Goal: Task Accomplishment & Management: Manage account settings

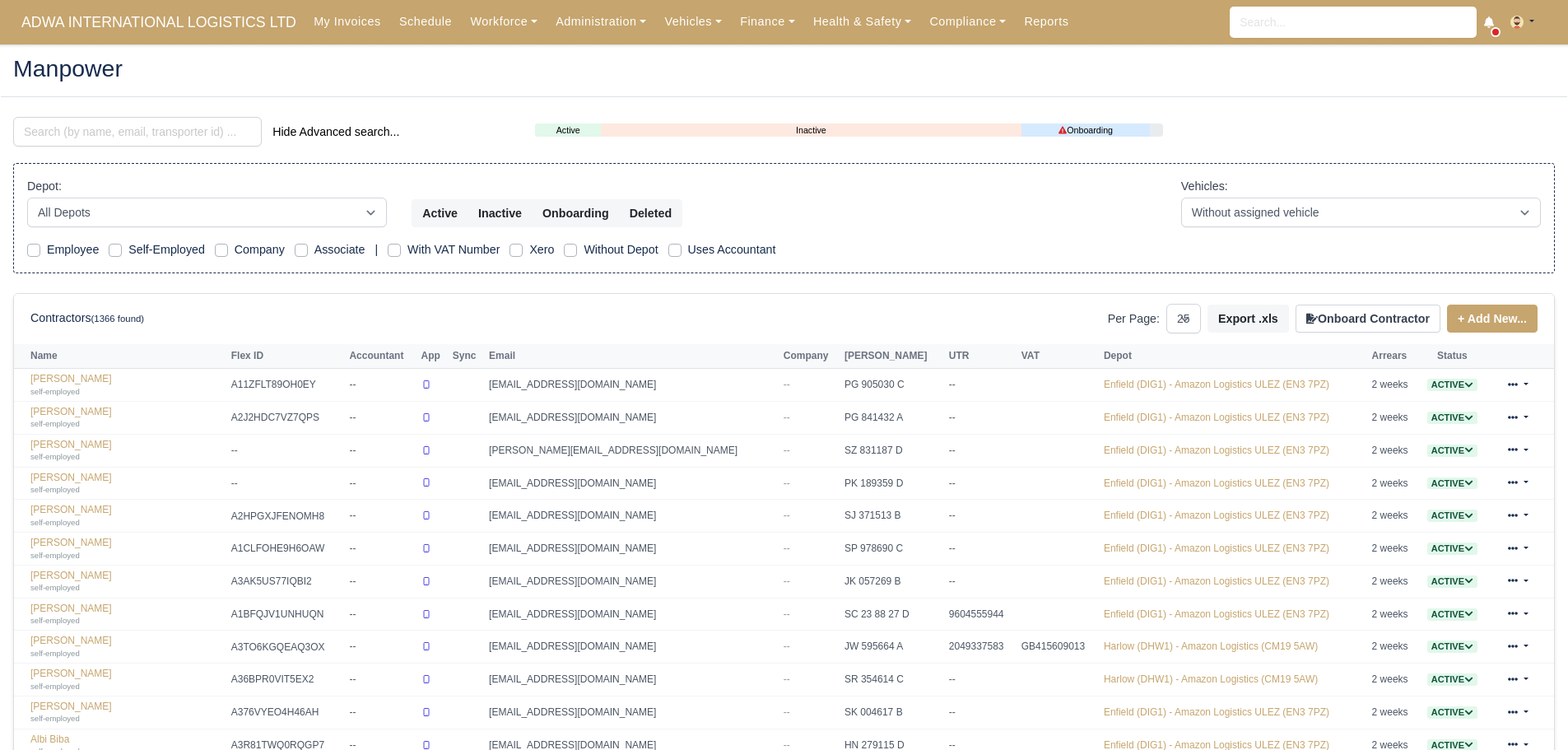
select select "25"
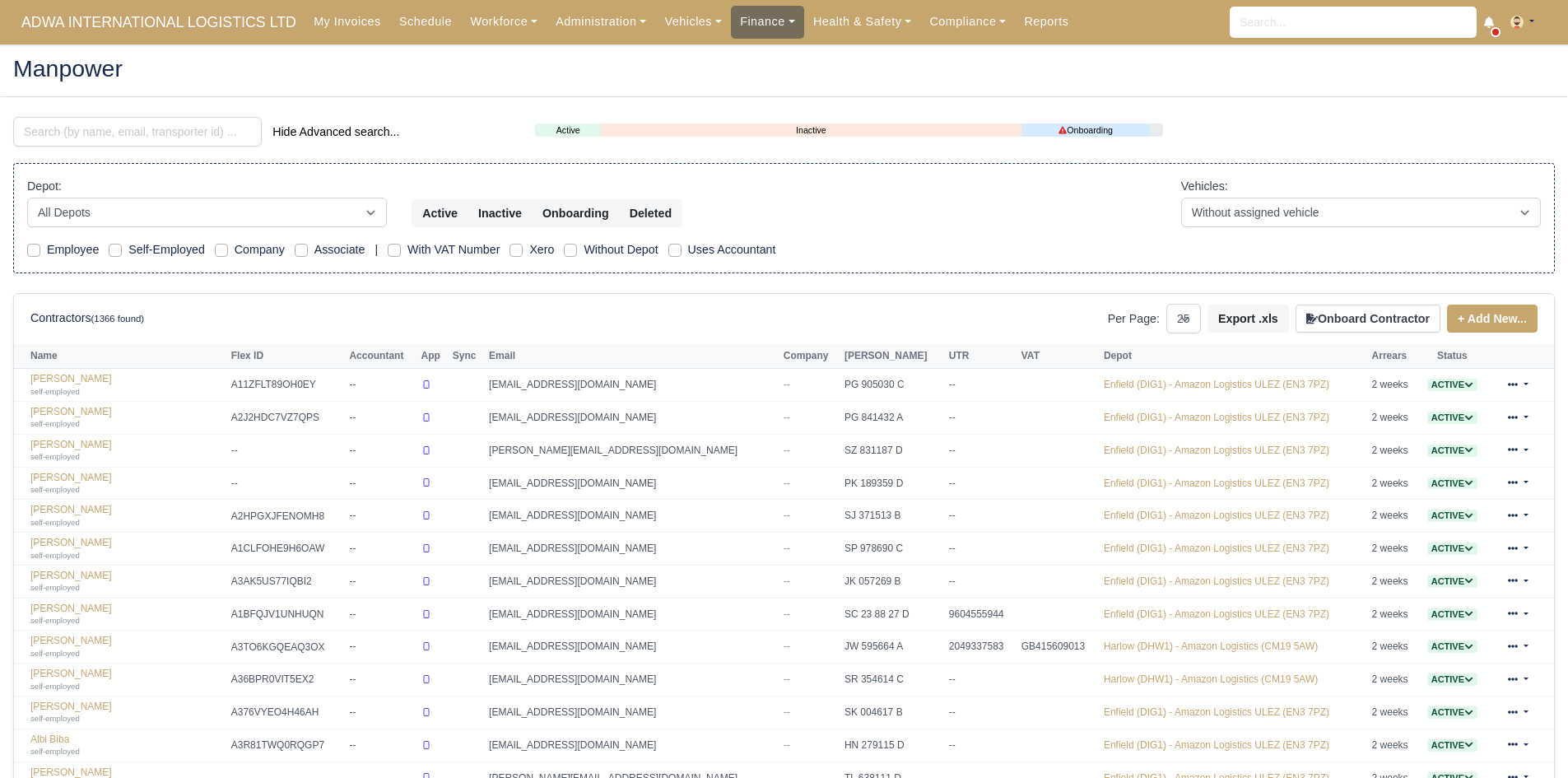
click at [731, 22] on link "Finance" at bounding box center [768, 21] width 73 height 32
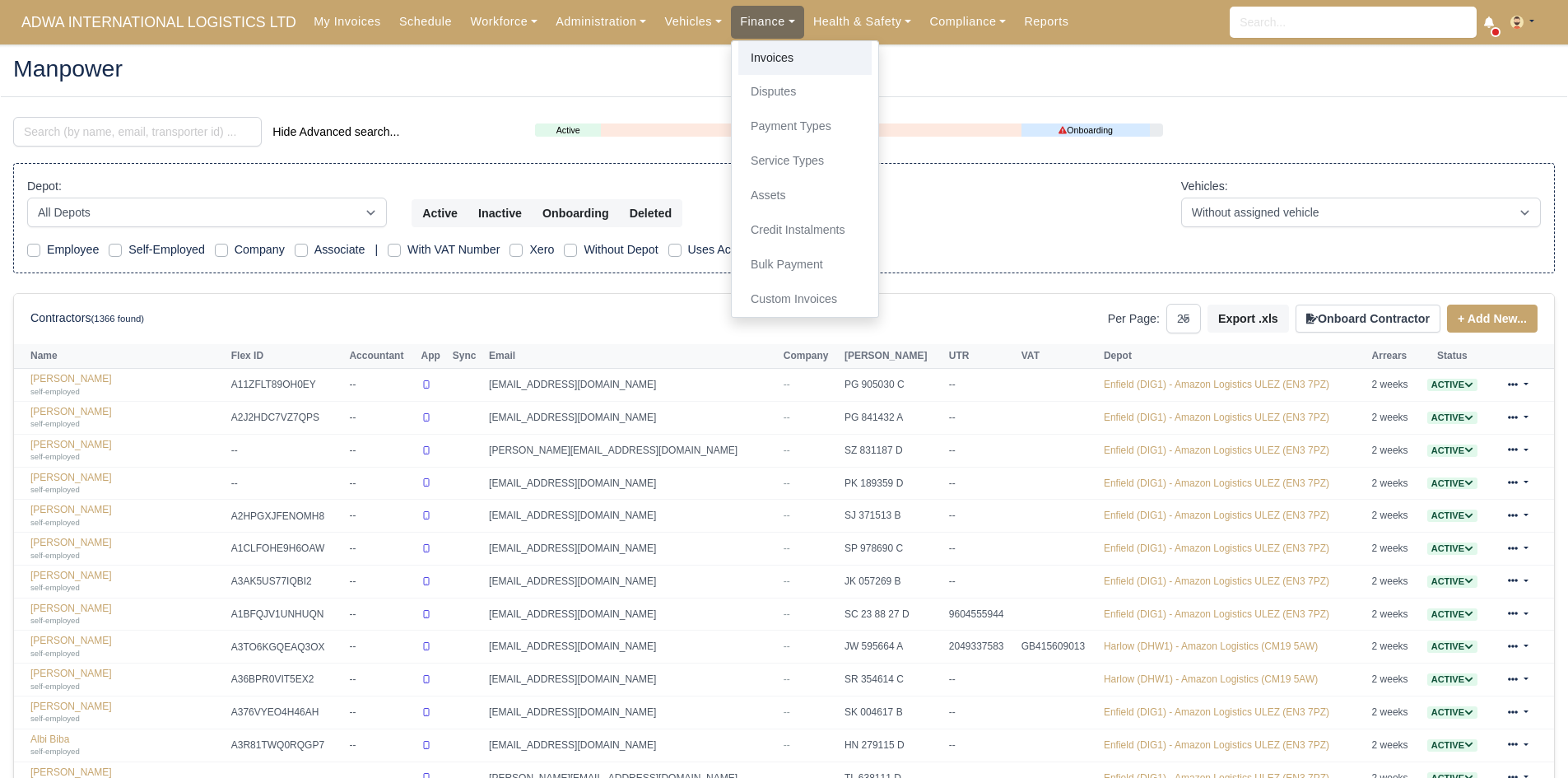
click at [738, 56] on link "Invoices" at bounding box center [805, 58] width 133 height 35
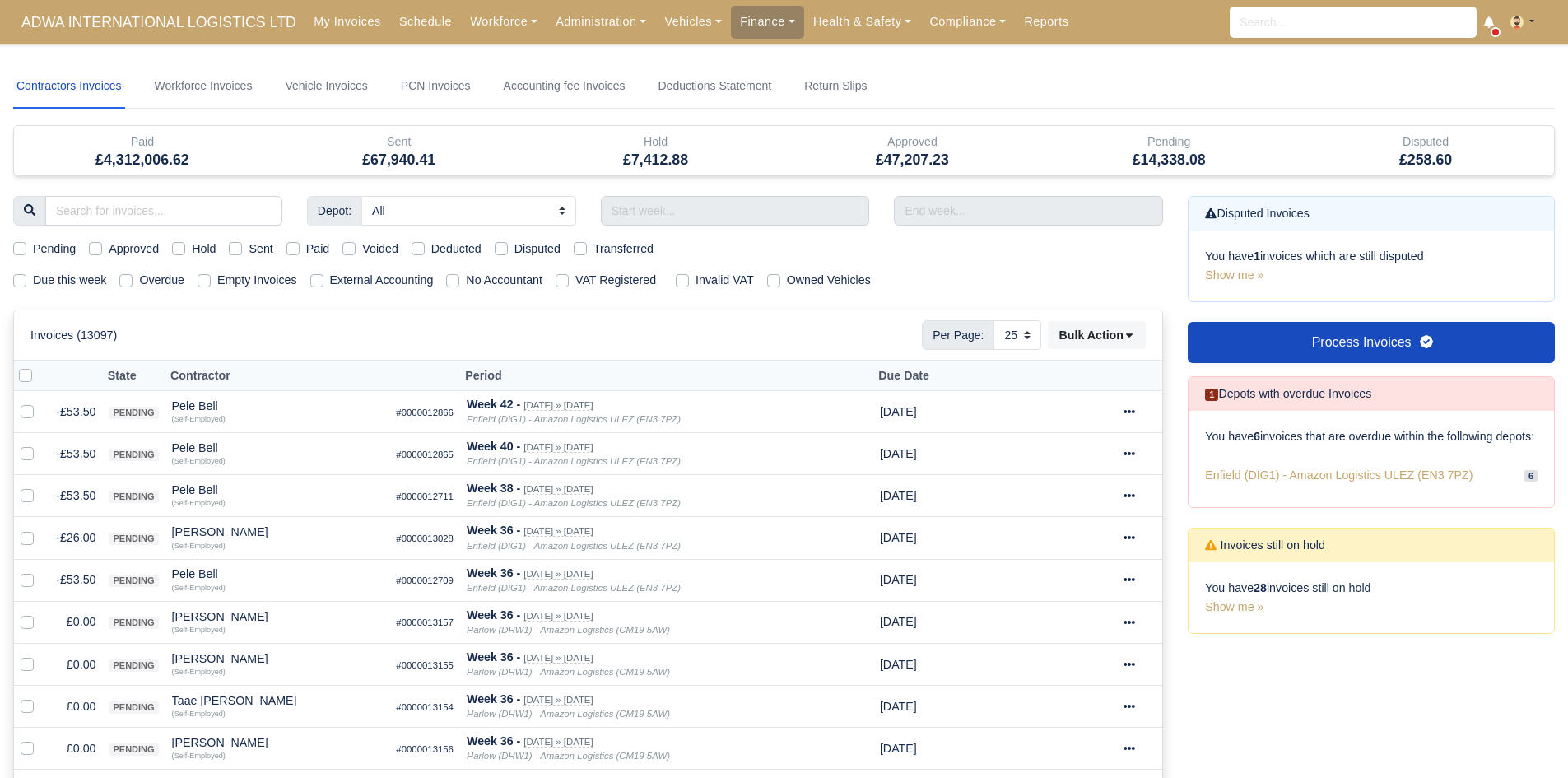
select select "25"
click at [738, 29] on link "Finance" at bounding box center [768, 21] width 73 height 32
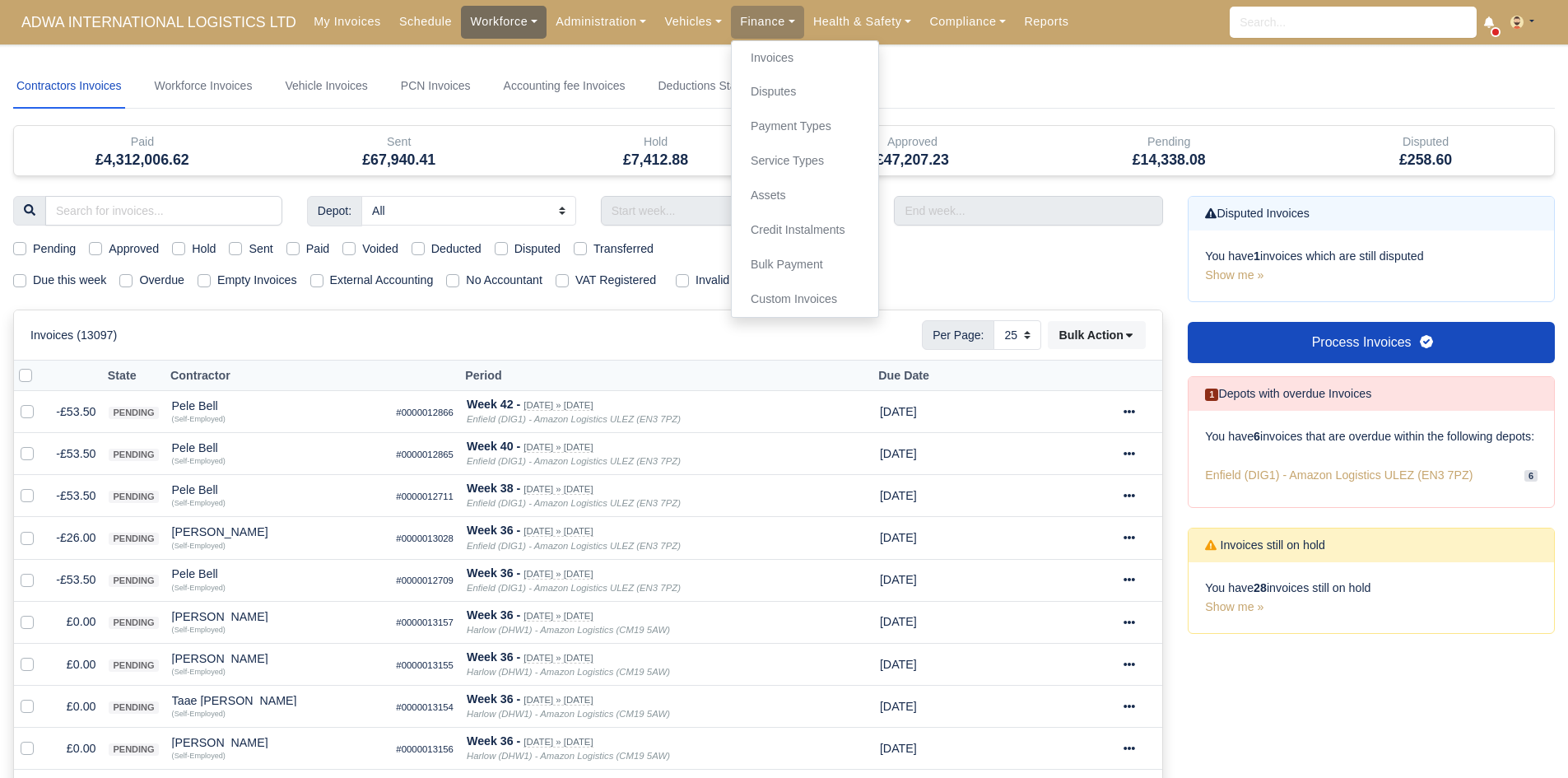
click at [495, 14] on link "Workforce" at bounding box center [504, 21] width 86 height 32
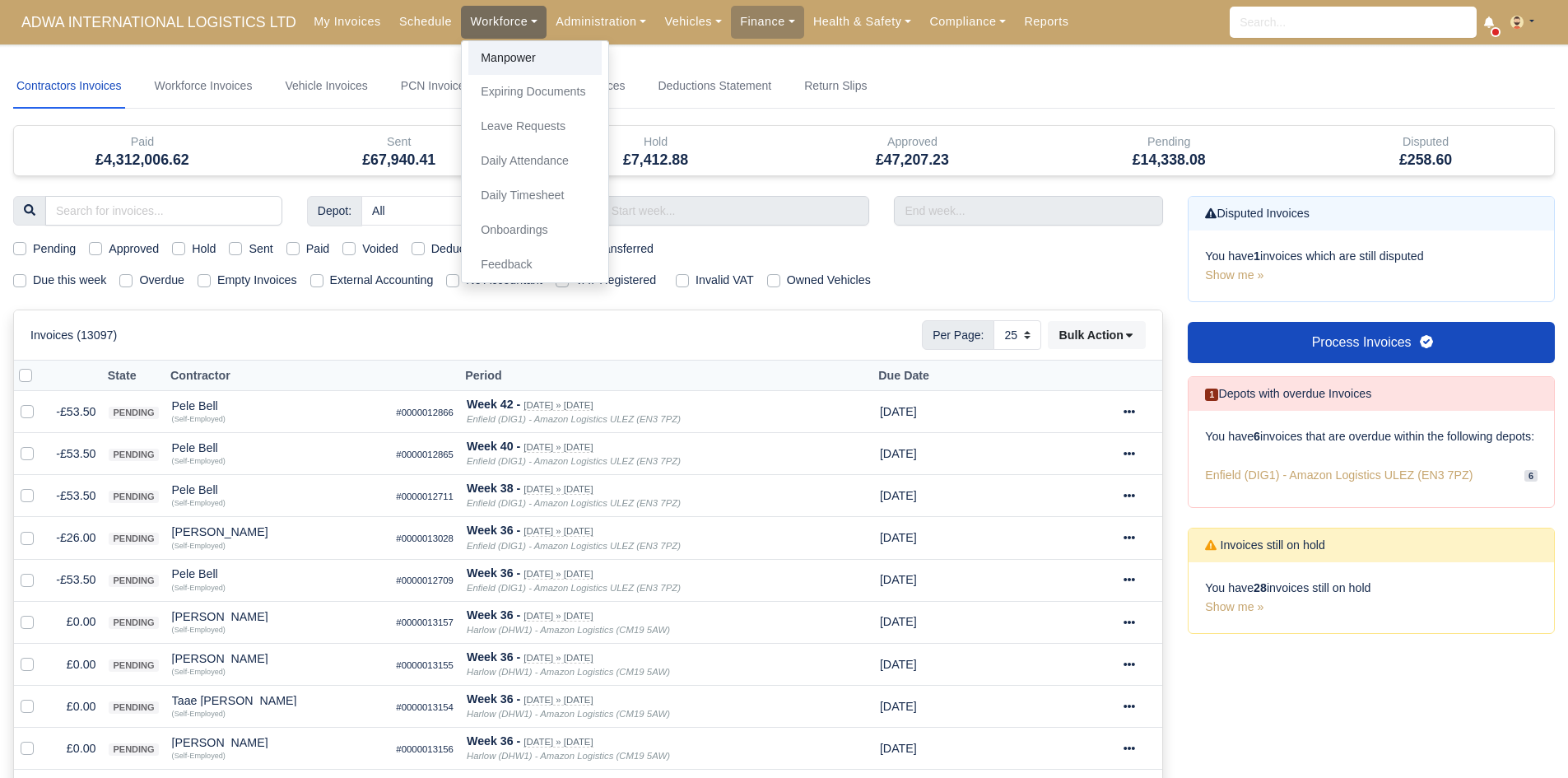
click at [509, 50] on link "Manpower" at bounding box center [535, 58] width 133 height 35
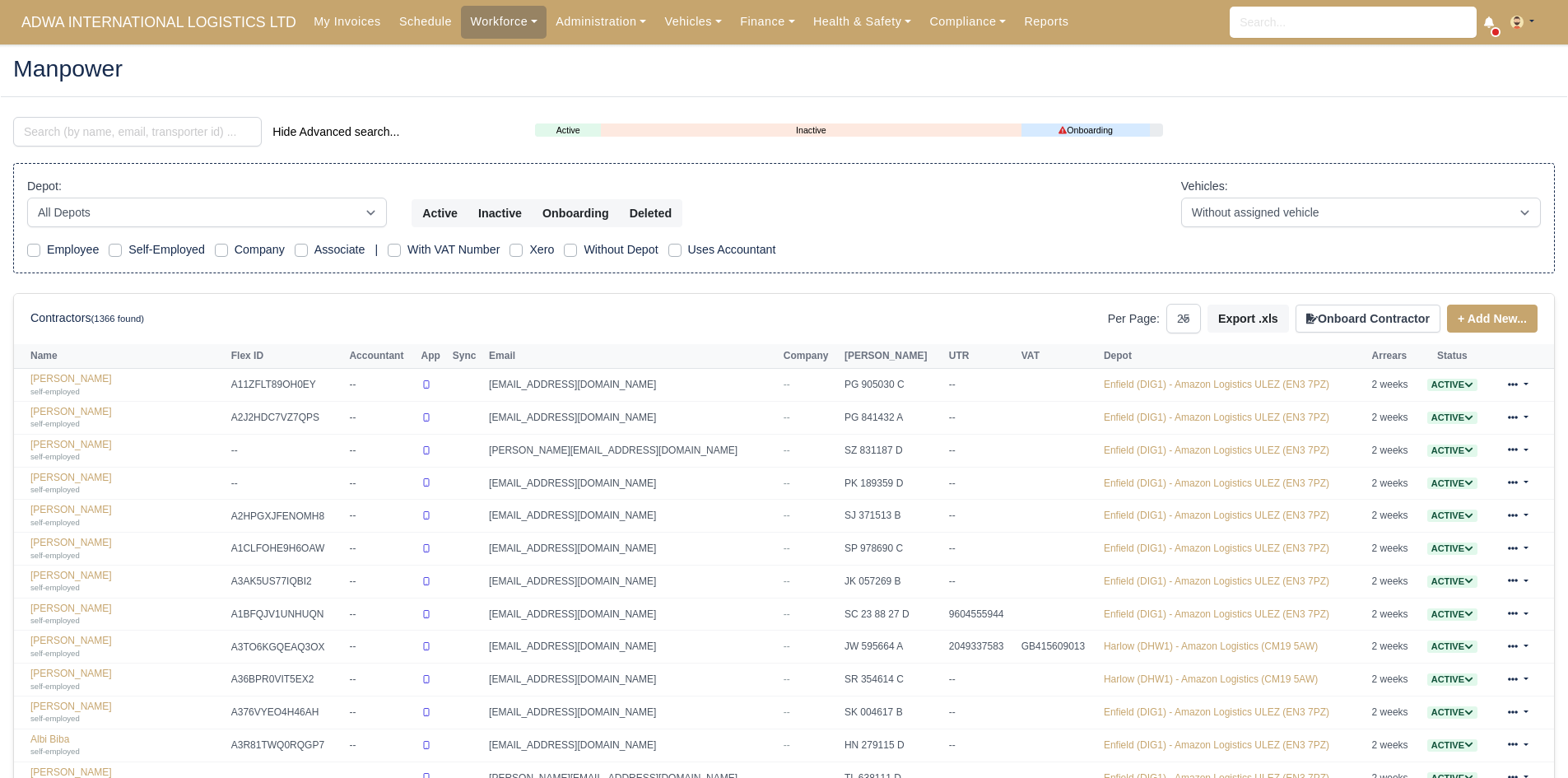
select select "25"
click at [759, 25] on link "Finance" at bounding box center [768, 21] width 73 height 32
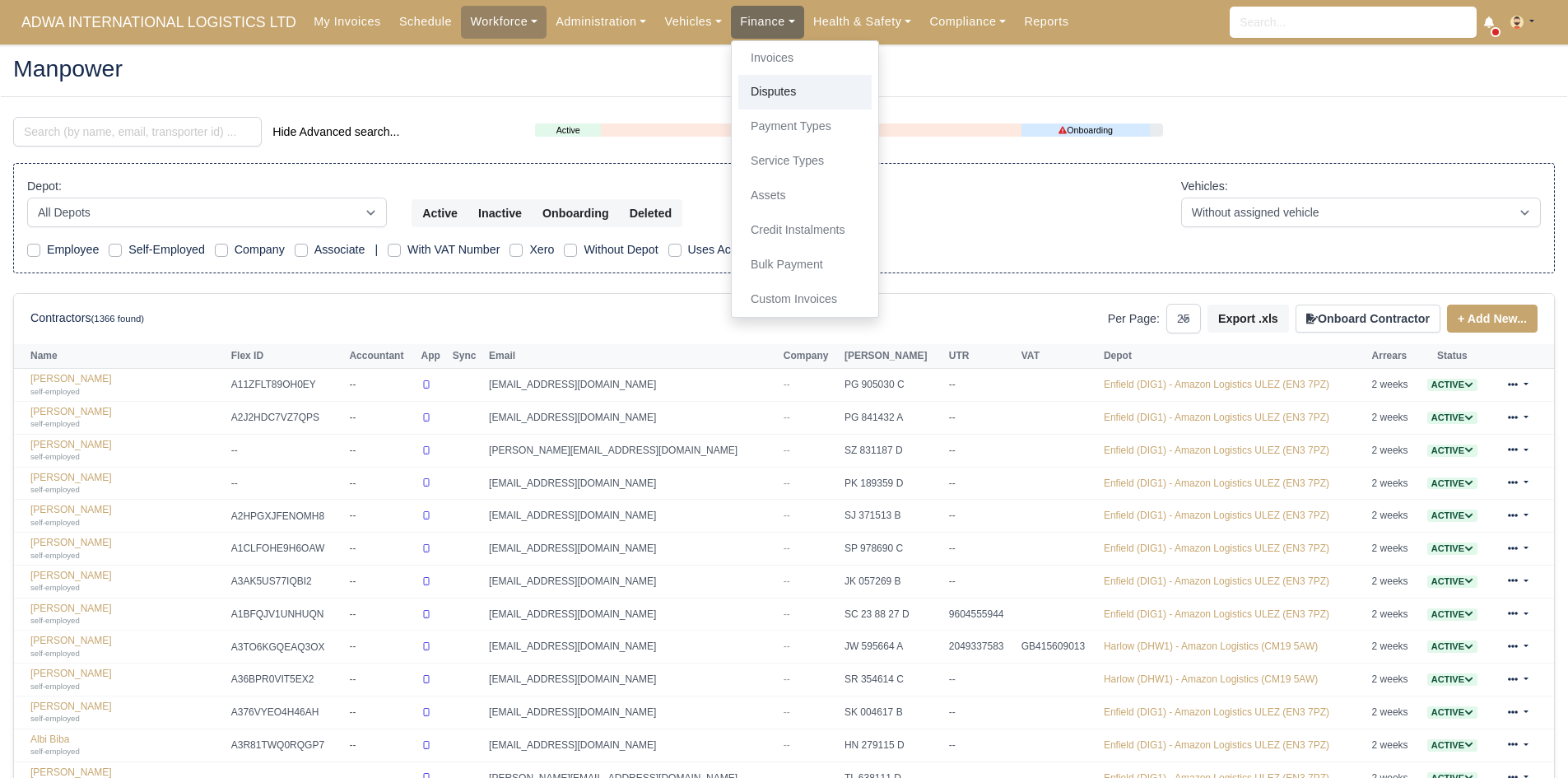
click at [769, 81] on link "Disputes" at bounding box center [805, 92] width 133 height 35
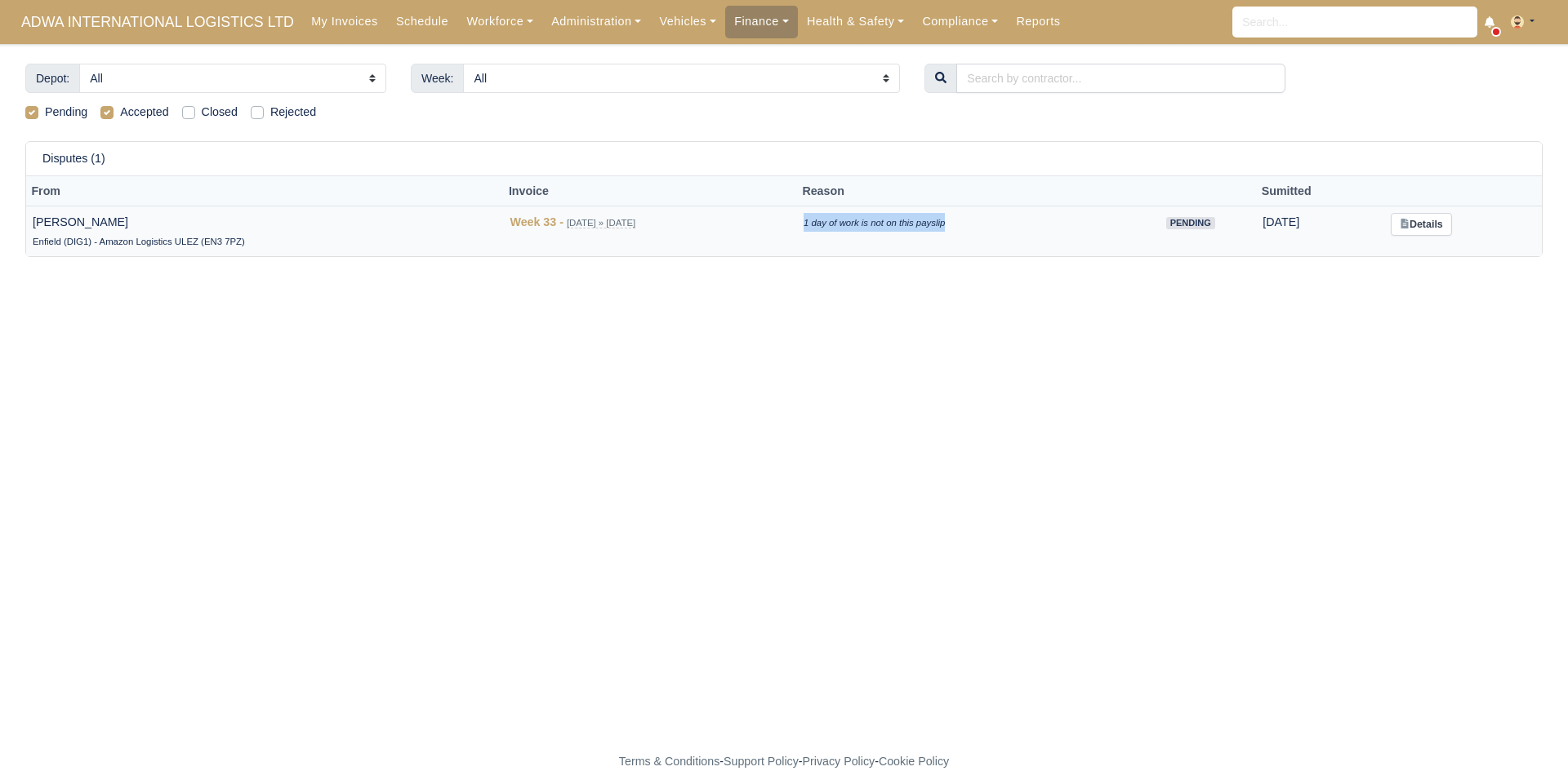
drag, startPoint x: 806, startPoint y: 225, endPoint x: 978, endPoint y: 229, distance: 172.0
click at [978, 229] on tr "Inglezu Vasile Enfield (DIG1) - Amazon Logistics ULEZ (EN3 7PZ) Week 33 - Aug 1…" at bounding box center [784, 231] width 1516 height 51
drag, startPoint x: 935, startPoint y: 224, endPoint x: 812, endPoint y: 265, distance: 129.7
click at [812, 265] on div "Depot: All Enfield (DIG1) - Amazon Logistics ULEZ (EN3 7PZ) Harlow (DHW1) - Ama…" at bounding box center [783, 171] width 1542 height 213
click at [1413, 231] on link "Details" at bounding box center [1422, 225] width 61 height 23
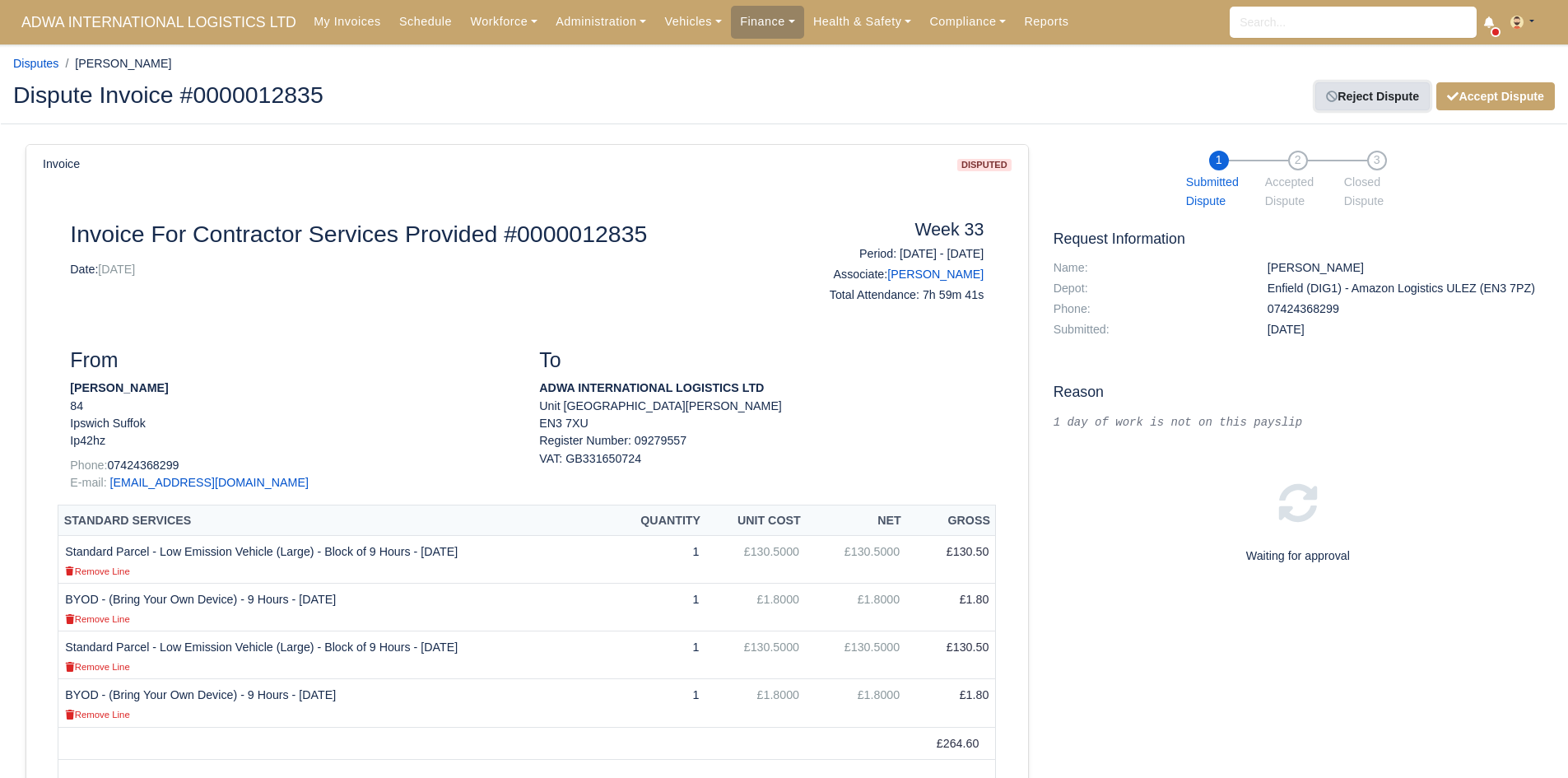
click at [1415, 85] on link "Reject Dispute" at bounding box center [1373, 96] width 115 height 28
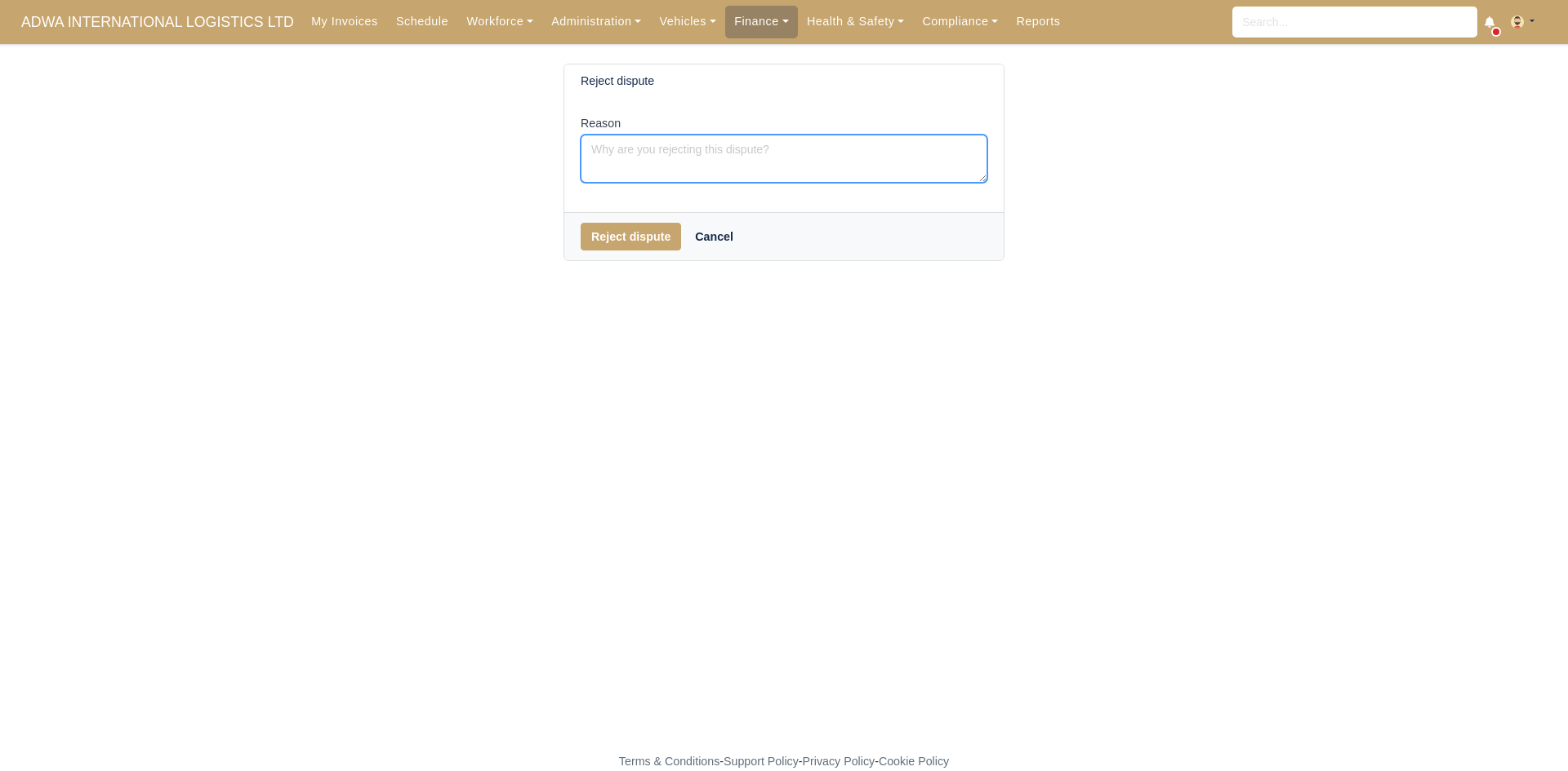
click at [906, 168] on textarea "Reason" at bounding box center [784, 158] width 406 height 48
click at [672, 219] on div "Reject dispute Cancel" at bounding box center [784, 236] width 439 height 48
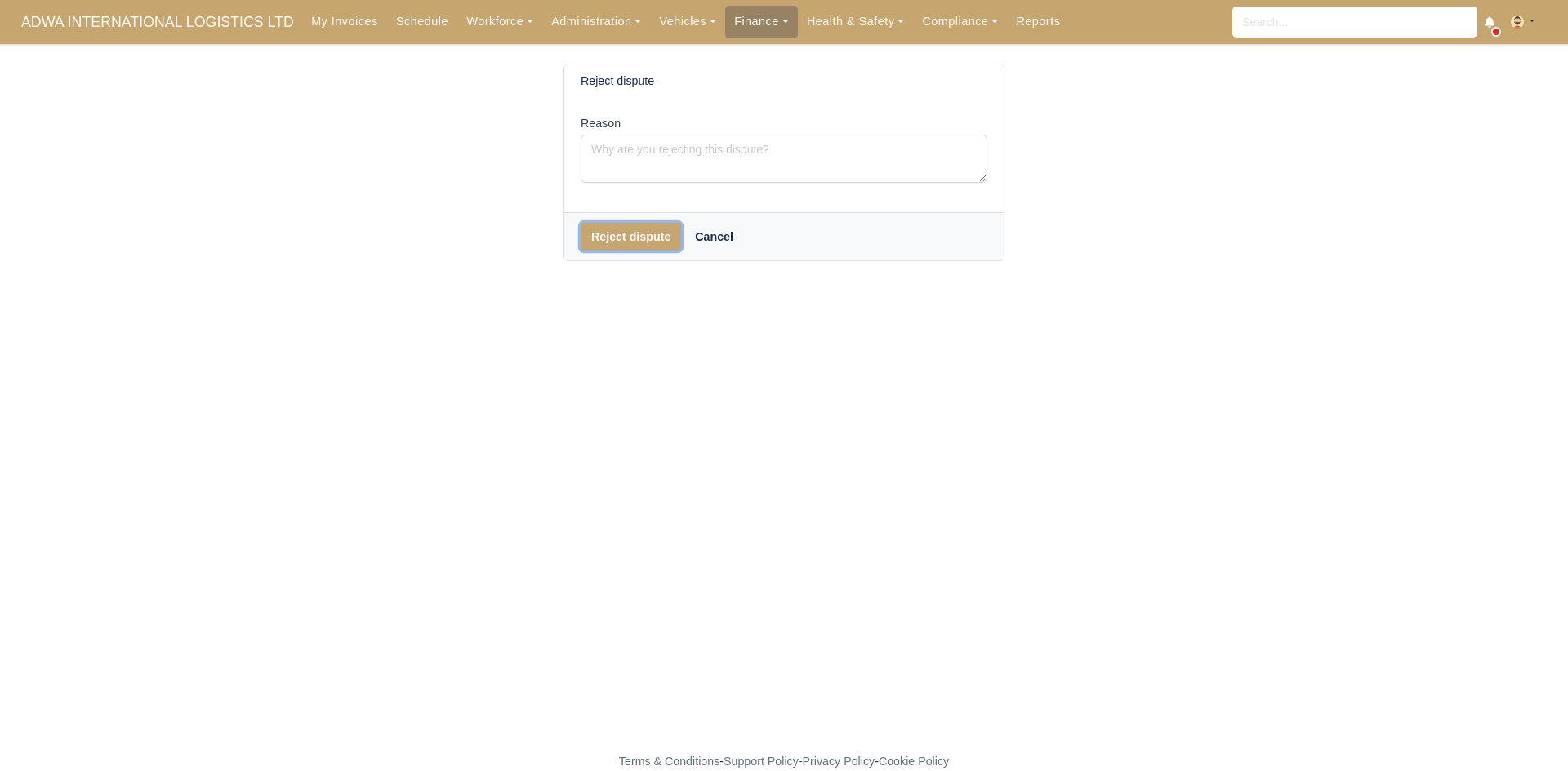
click at [658, 230] on button "Reject dispute" at bounding box center [630, 237] width 100 height 28
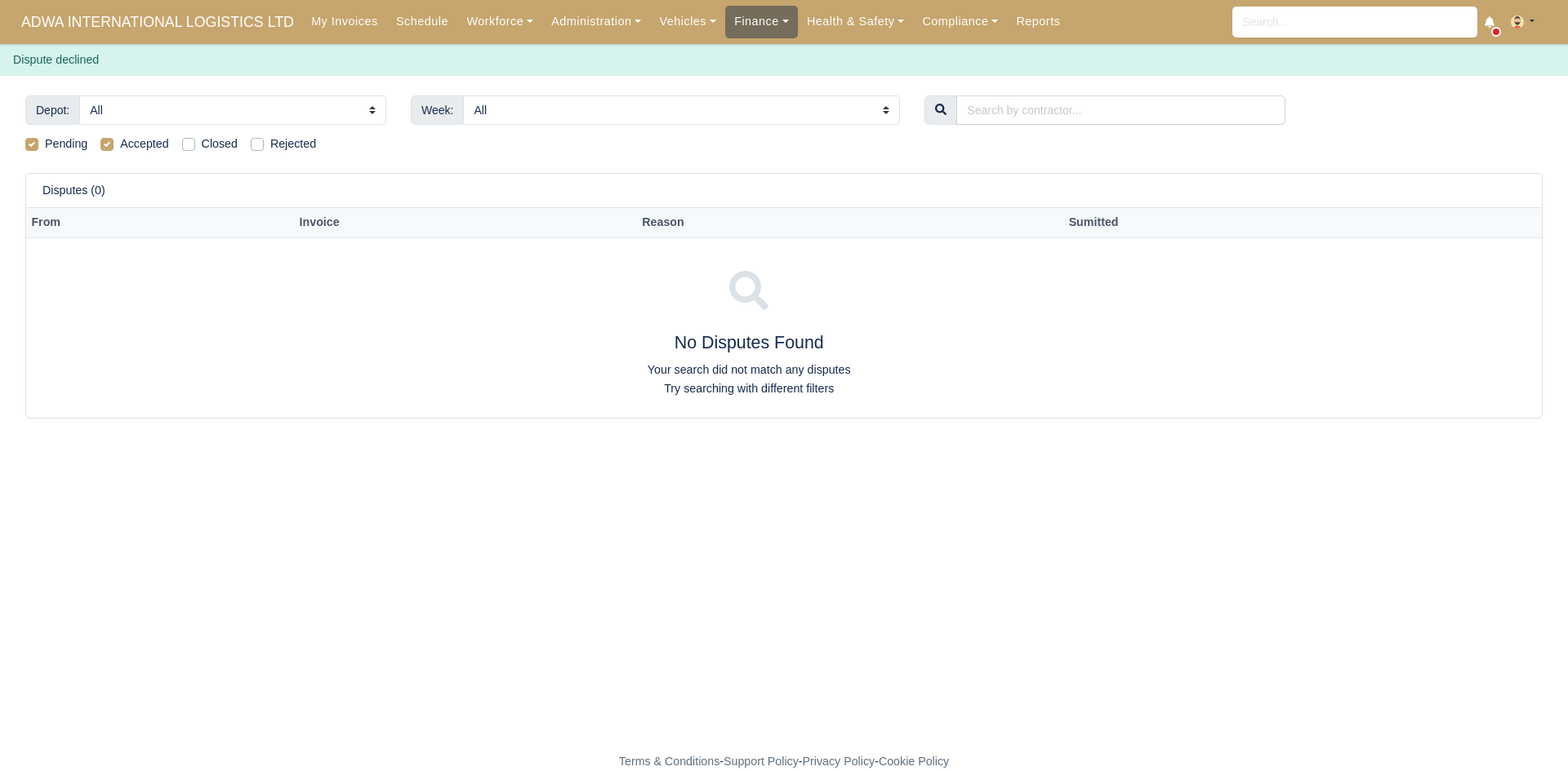
click at [748, 35] on link "Finance" at bounding box center [761, 21] width 72 height 32
click at [739, 54] on link "Invoices" at bounding box center [798, 58] width 132 height 34
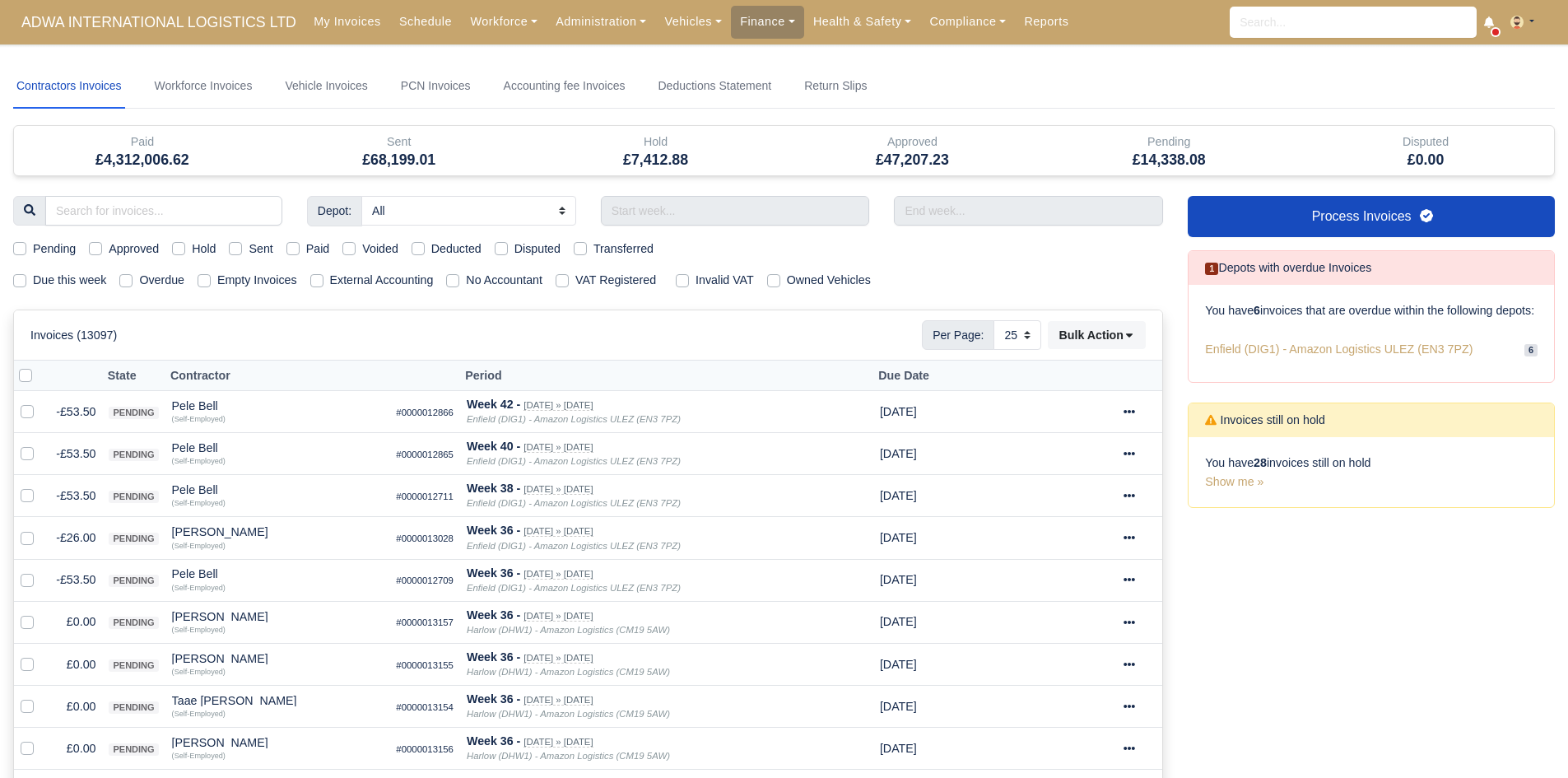
select select "25"
click at [172, 213] on input "search" at bounding box center [164, 210] width 237 height 30
type input "ing"
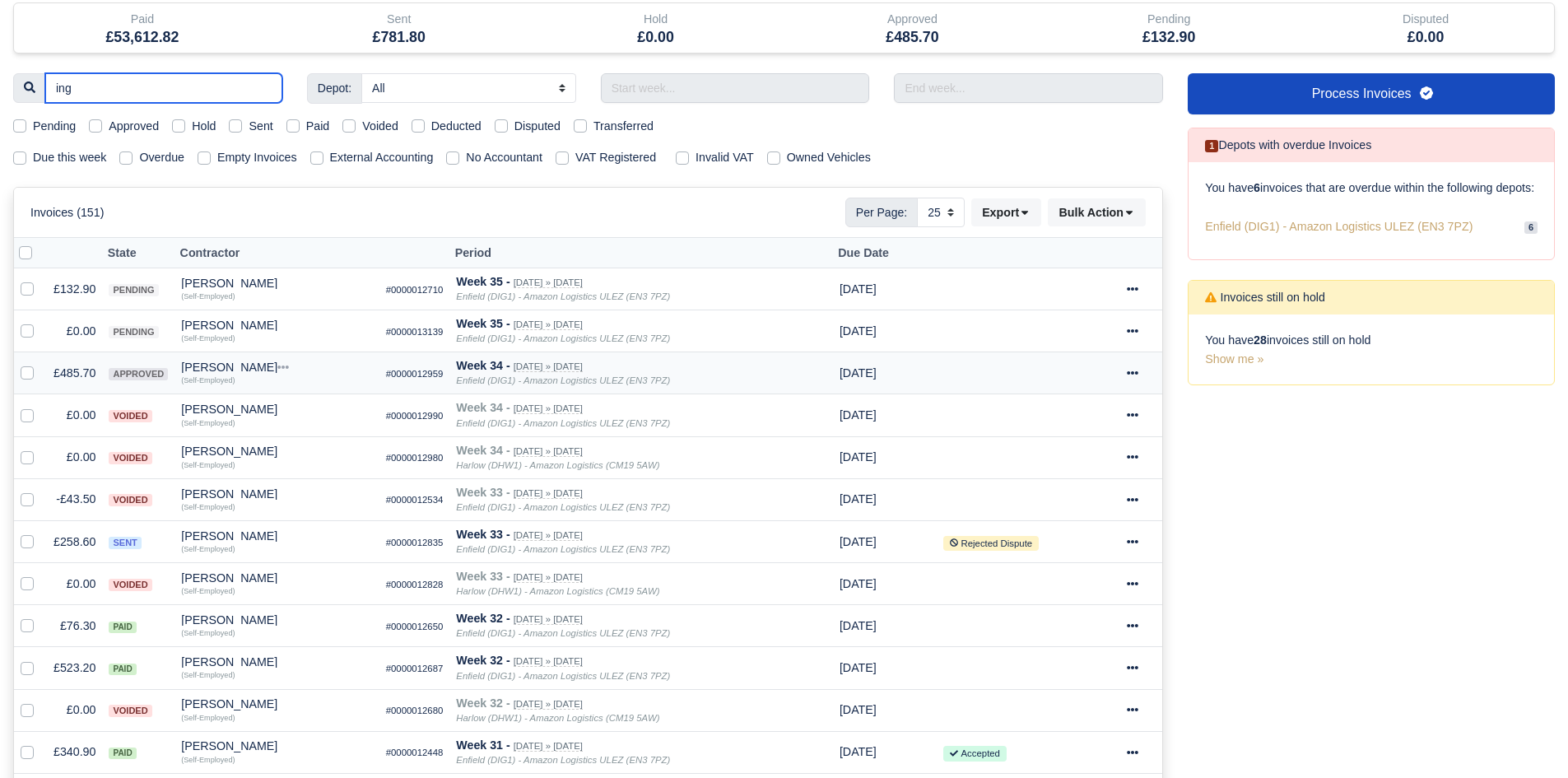
scroll to position [124, 0]
type input "inglezu"
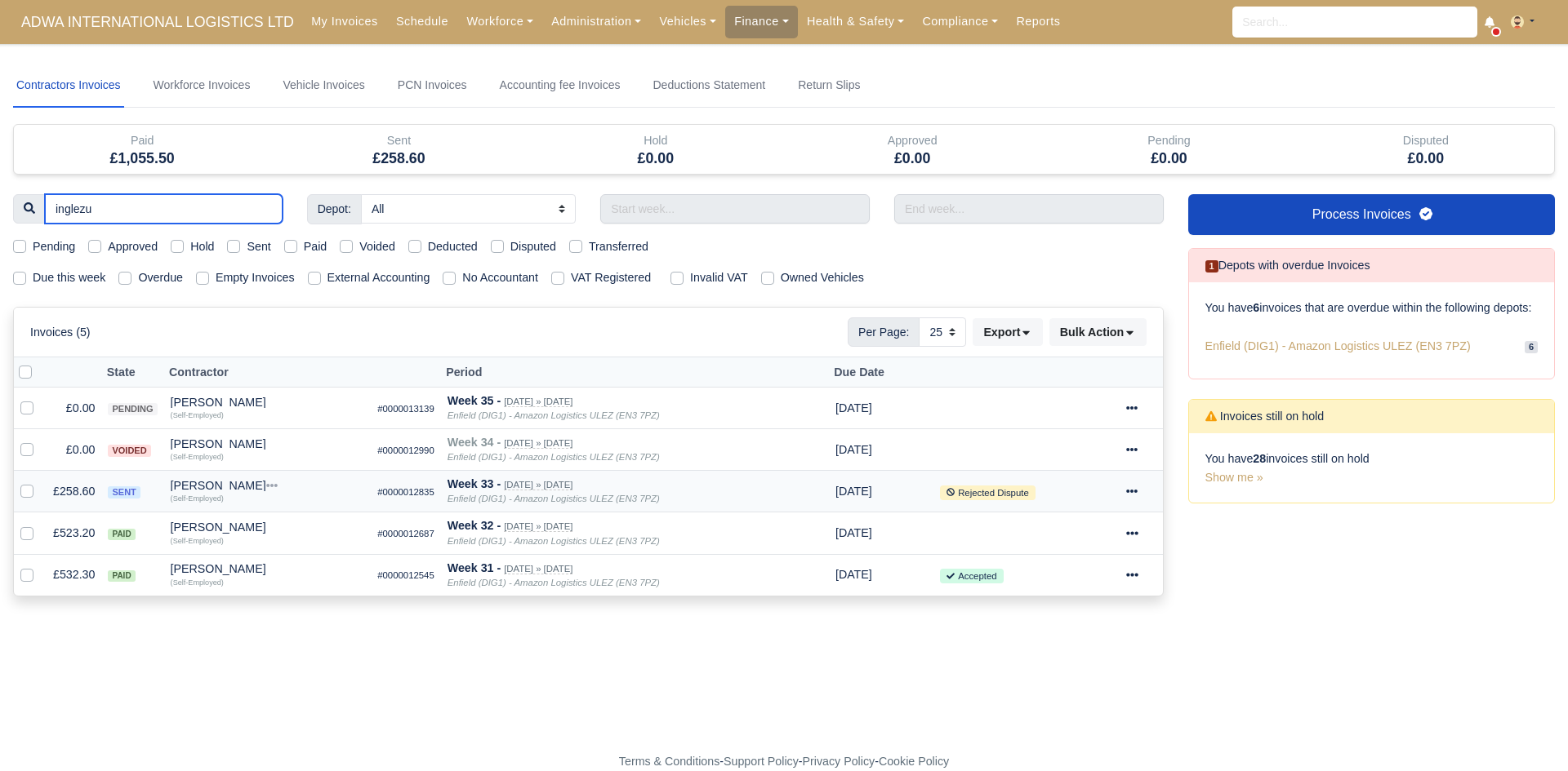
type input "inglezu"
click at [1127, 491] on icon at bounding box center [1133, 491] width 12 height 4
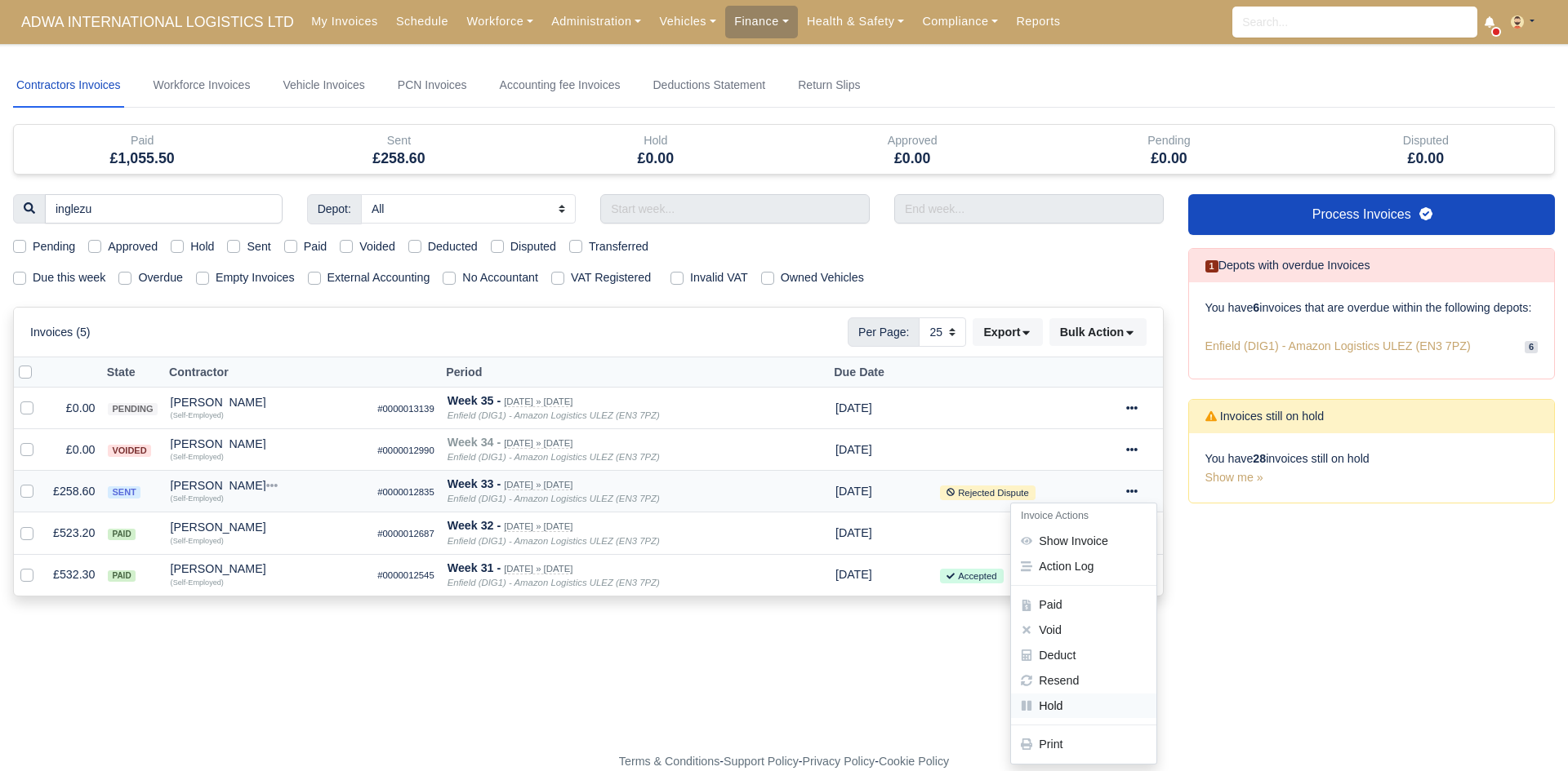
click at [1087, 701] on link "Hold" at bounding box center [1083, 706] width 145 height 25
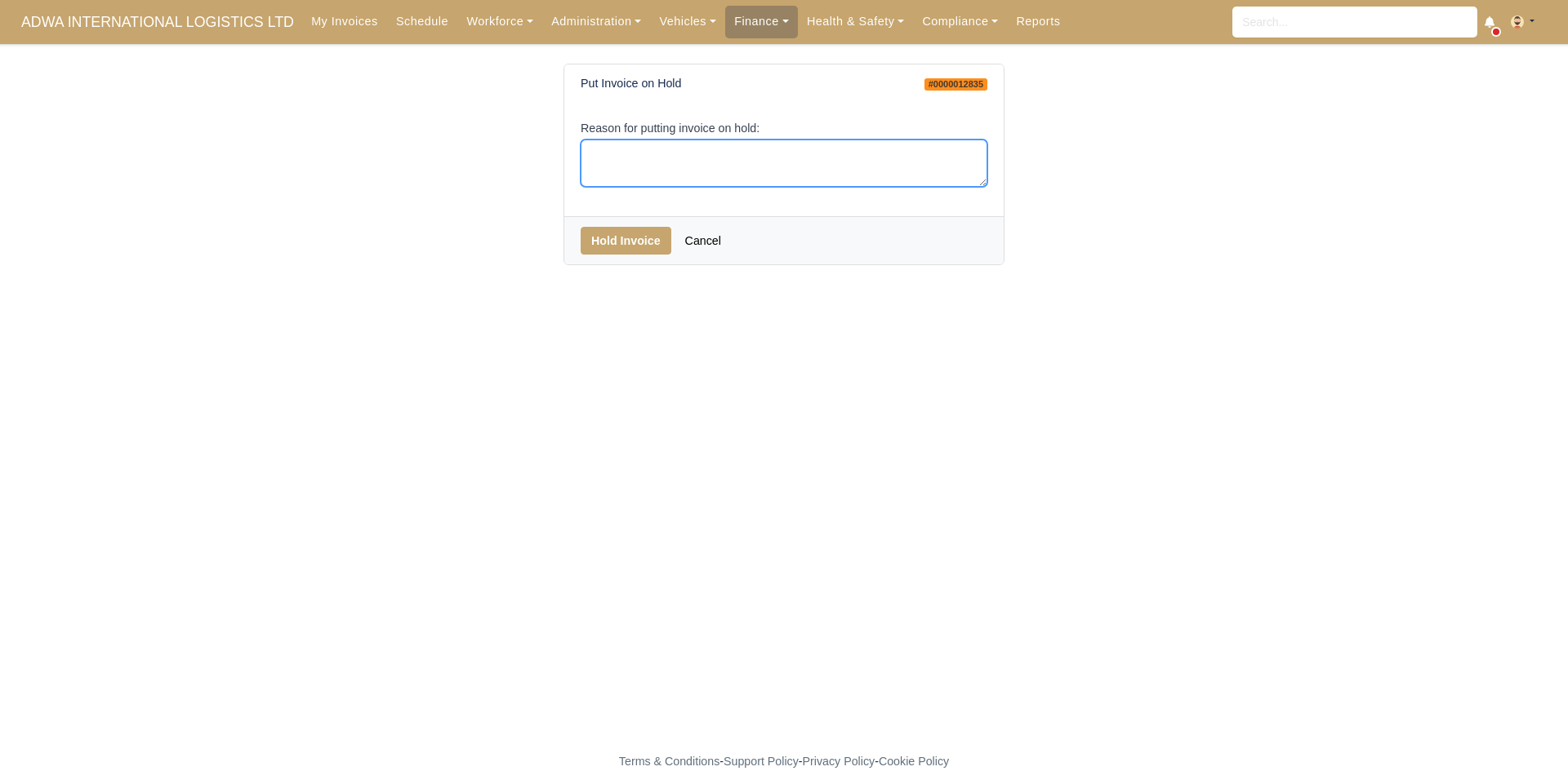
click at [751, 168] on textarea "Reason for putting invoice on hold:" at bounding box center [784, 163] width 406 height 48
type textarea "EOC"
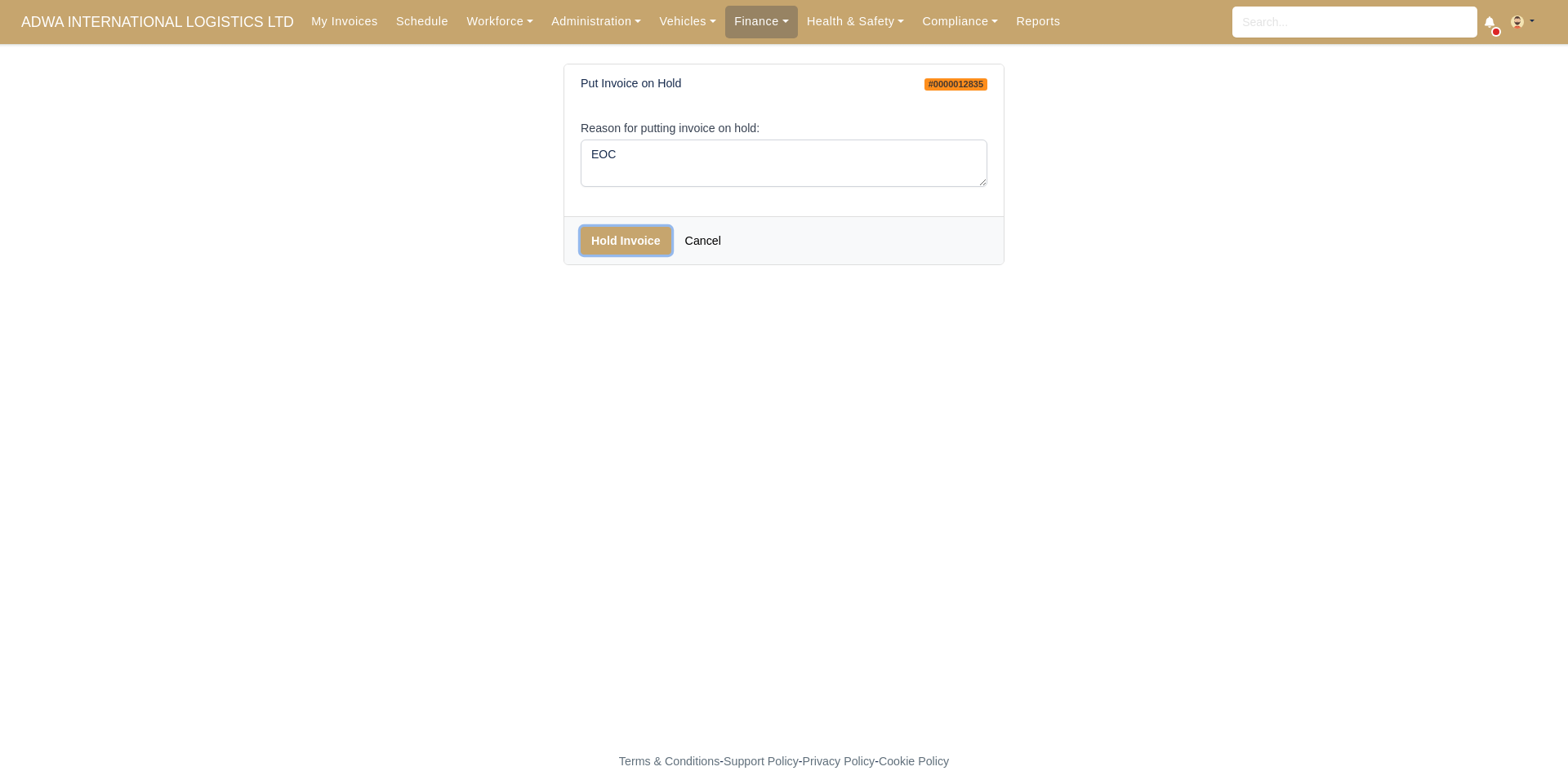
click at [642, 233] on button "Hold Invoice" at bounding box center [626, 240] width 90 height 28
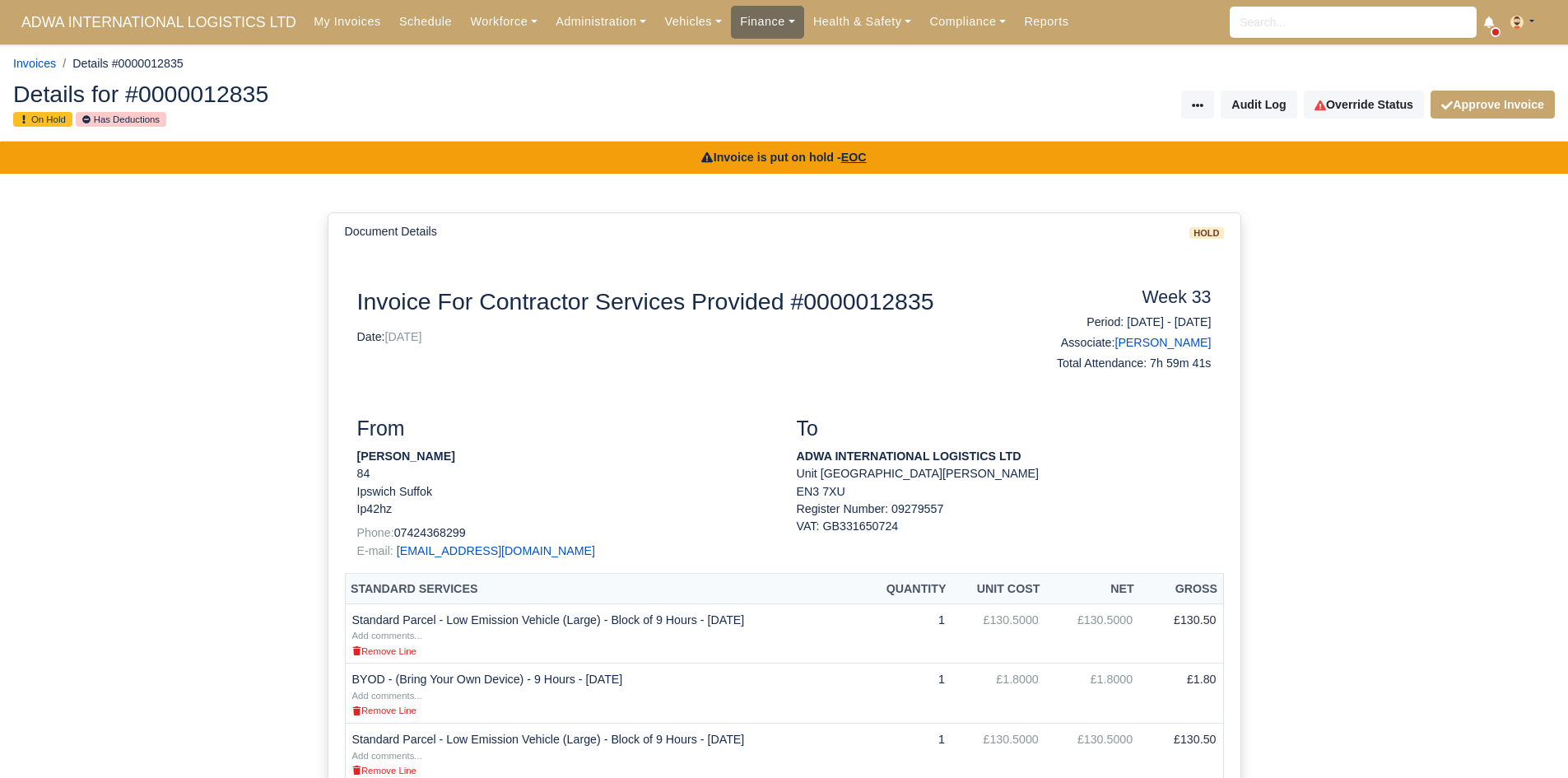
click at [731, 30] on link "Finance" at bounding box center [768, 21] width 73 height 32
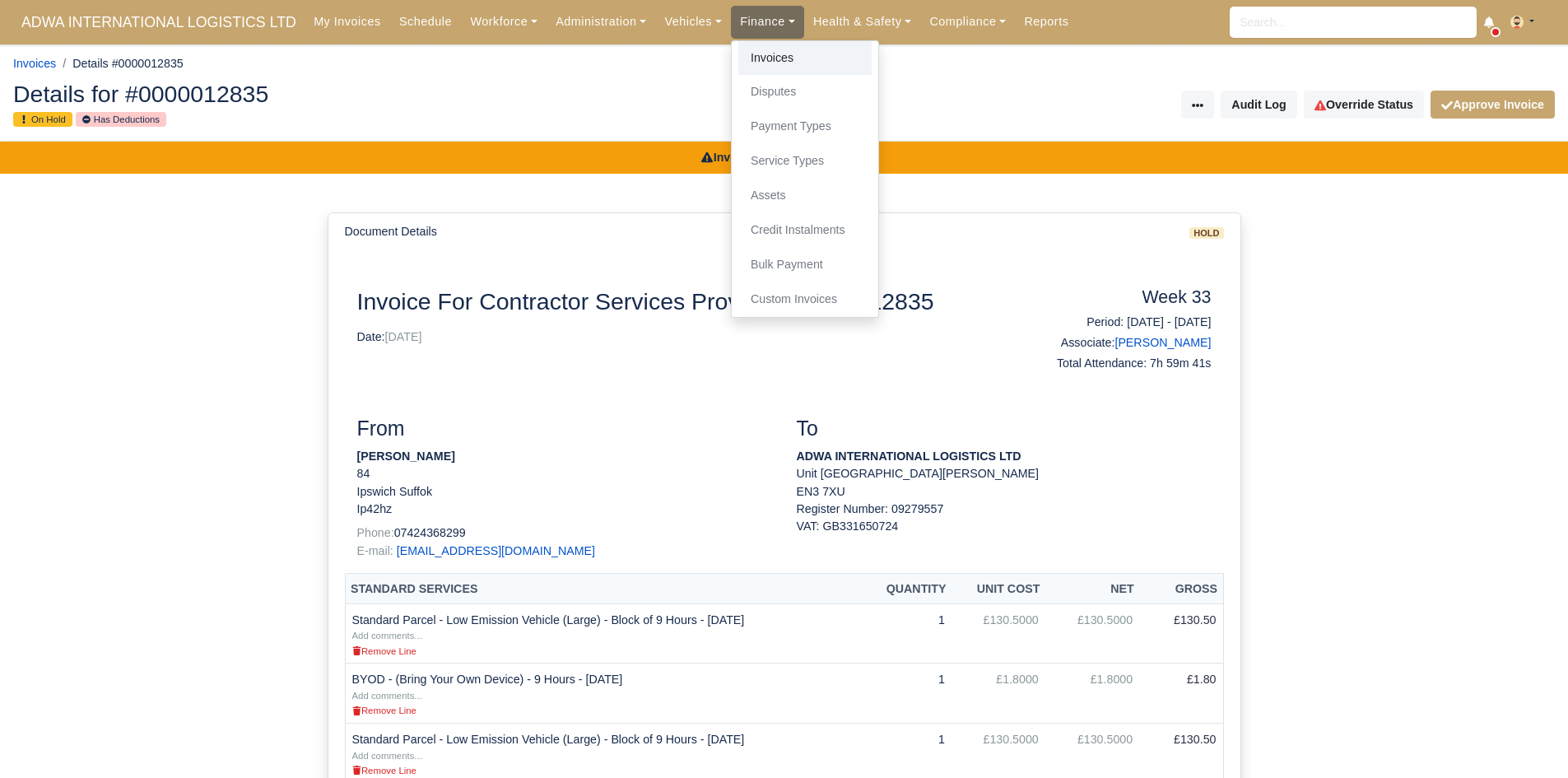
click at [738, 56] on link "Invoices" at bounding box center [805, 58] width 133 height 35
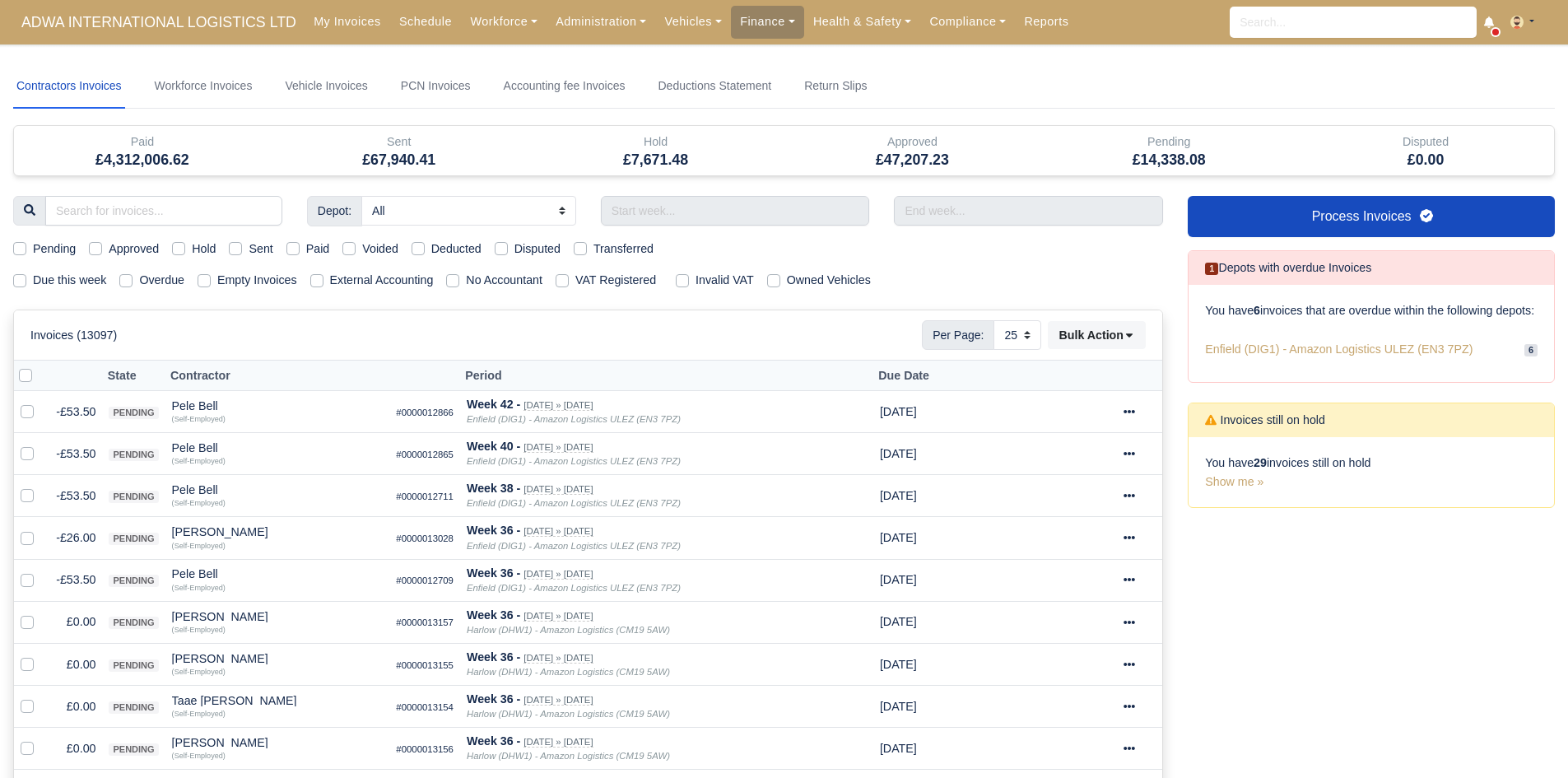
select select "25"
